Goal: Register for event/course

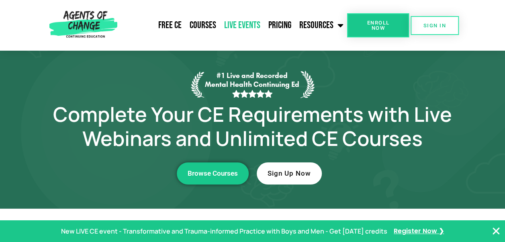
click at [254, 21] on link "Live Events" at bounding box center [242, 25] width 44 height 20
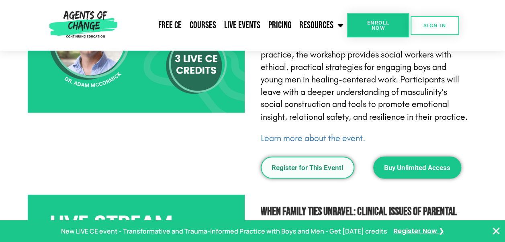
scroll to position [628, 0]
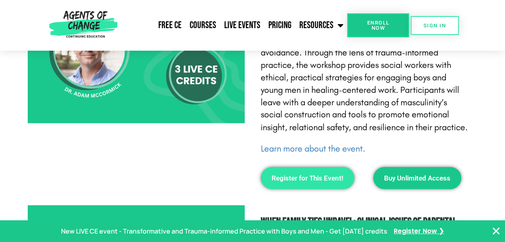
click at [303, 182] on link "Register for This Event!" at bounding box center [308, 178] width 94 height 22
